Goal: Task Accomplishment & Management: Use online tool/utility

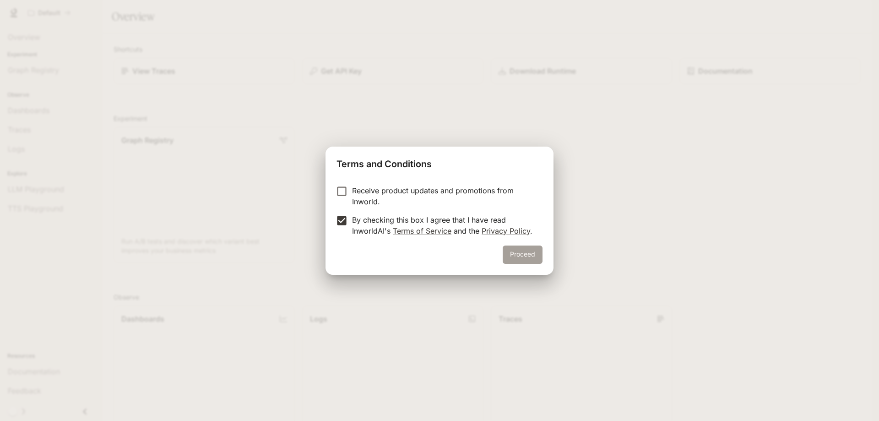
click at [528, 254] on button "Proceed" at bounding box center [523, 254] width 40 height 18
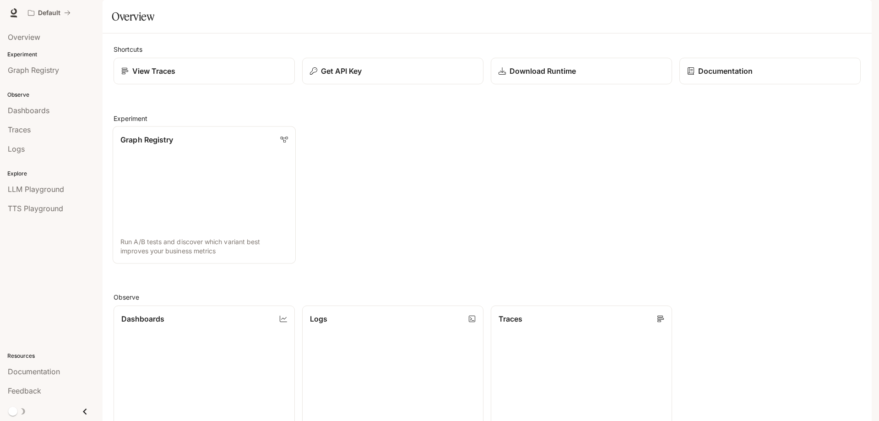
click at [187, 185] on link "Graph Registry Run A/B tests and discover which variant best improves your busi…" at bounding box center [204, 194] width 183 height 137
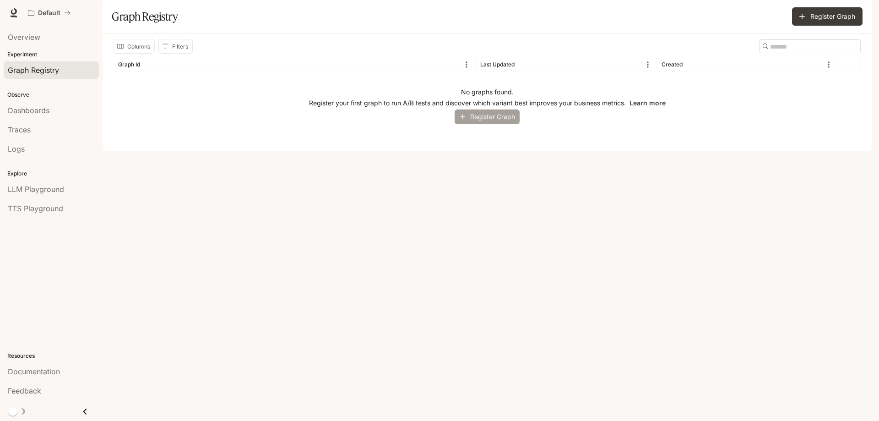
click at [487, 125] on button "Register Graph" at bounding box center [487, 116] width 65 height 15
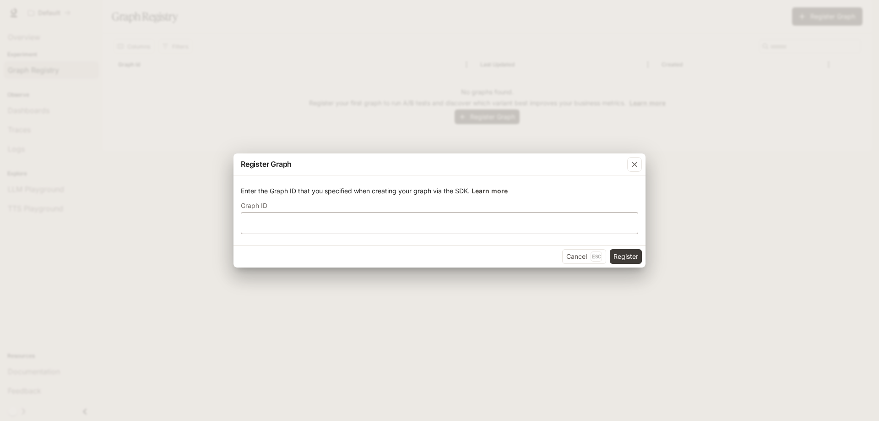
click at [305, 217] on div "​" at bounding box center [440, 223] width 398 height 22
type input "**"
click at [610, 249] on button "Register" at bounding box center [626, 256] width 32 height 15
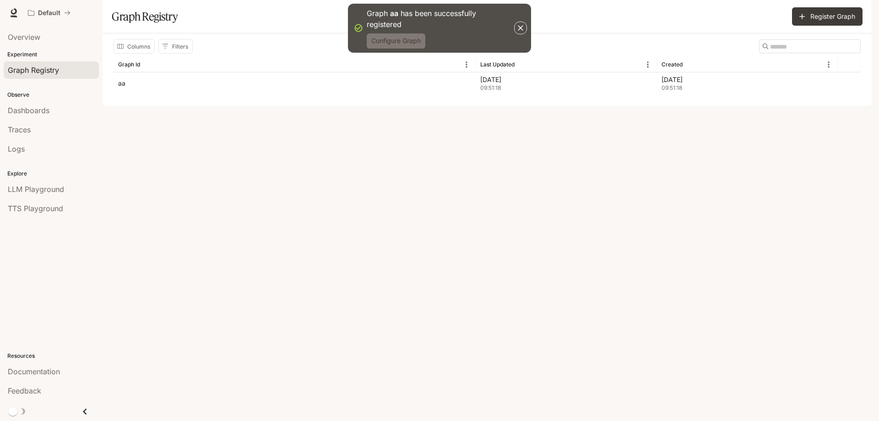
click at [400, 39] on button "Configure Graph" at bounding box center [396, 40] width 59 height 15
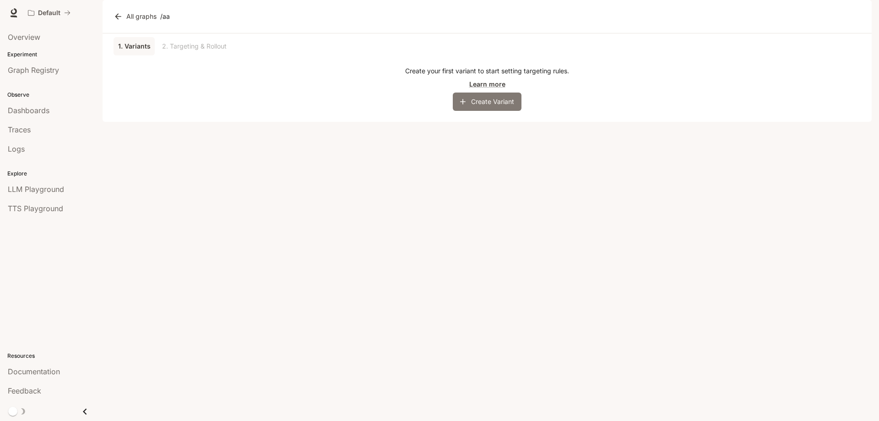
click at [480, 111] on button "Create Variant" at bounding box center [487, 102] width 69 height 18
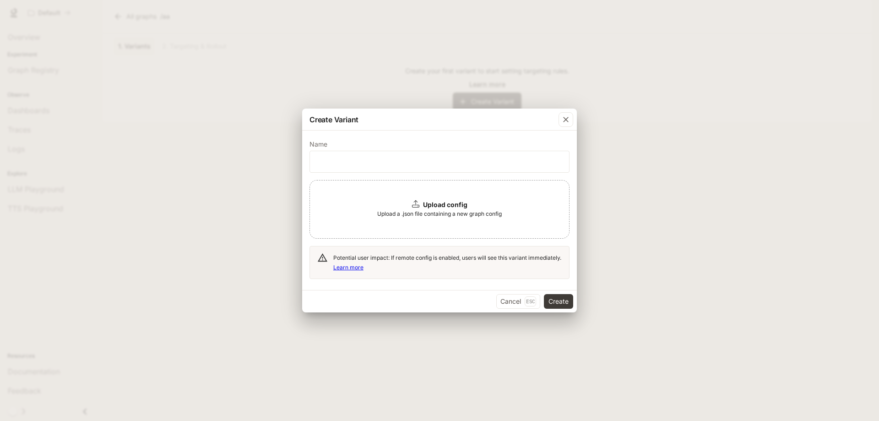
click at [443, 208] on b "Upload config" at bounding box center [445, 205] width 44 height 8
click at [572, 115] on div "button" at bounding box center [566, 119] width 15 height 15
